Goal: Use online tool/utility: Utilize a website feature to perform a specific function

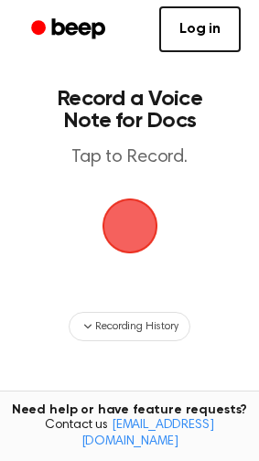
click at [117, 230] on span "button" at bounding box center [129, 225] width 51 height 51
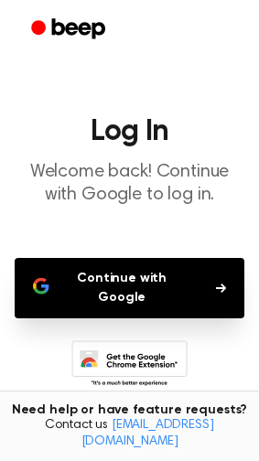
scroll to position [99, 0]
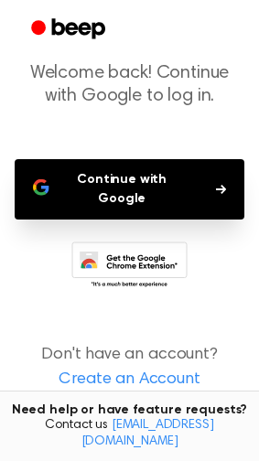
click at [105, 170] on button "Continue with Google" at bounding box center [130, 189] width 230 height 60
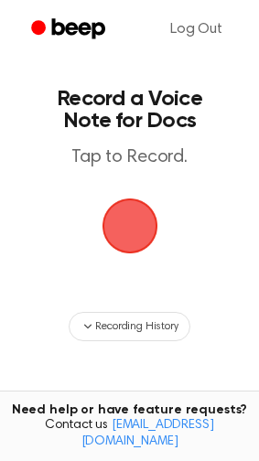
click at [129, 232] on span "button" at bounding box center [129, 225] width 51 height 51
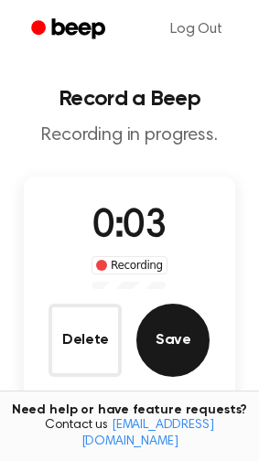
click at [193, 335] on button "Save" at bounding box center [172, 340] width 73 height 73
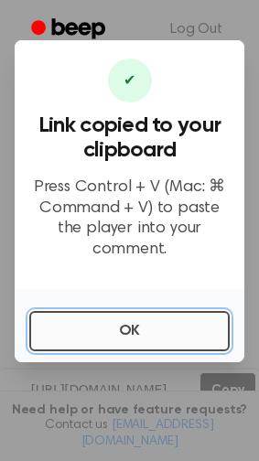
click at [91, 321] on button "OK" at bounding box center [129, 331] width 200 height 40
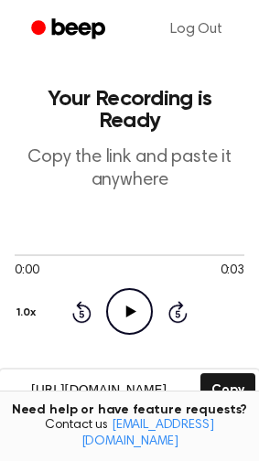
click at [121, 299] on icon "Play Audio" at bounding box center [129, 311] width 47 height 47
click at [120, 299] on icon "Pause Audio" at bounding box center [129, 311] width 47 height 47
